Goal: Find specific page/section: Find specific page/section

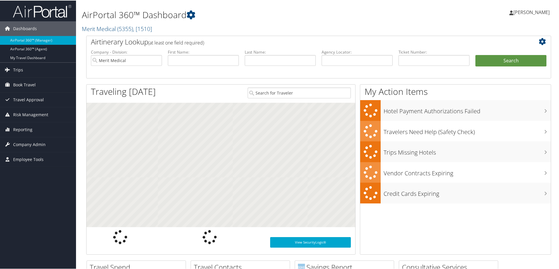
click at [228, 21] on div "AirPortal 360™ Dashboard Merit Medical ( 5355 ) , [ 1510 ] Merit Medical Sorens…" at bounding box center [240, 18] width 316 height 30
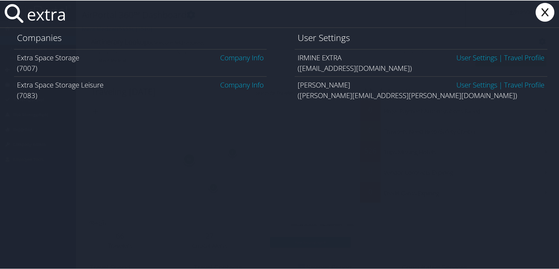
drag, startPoint x: 96, startPoint y: 16, endPoint x: 31, endPoint y: 19, distance: 65.2
click at [31, 19] on input "extra" at bounding box center [245, 13] width 441 height 27
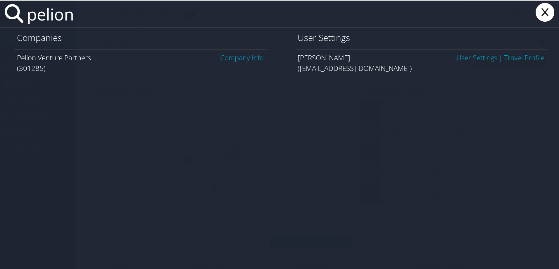
type input "pelion"
click at [246, 57] on link "Company Info" at bounding box center [242, 57] width 44 height 10
